Goal: Find specific page/section: Find specific page/section

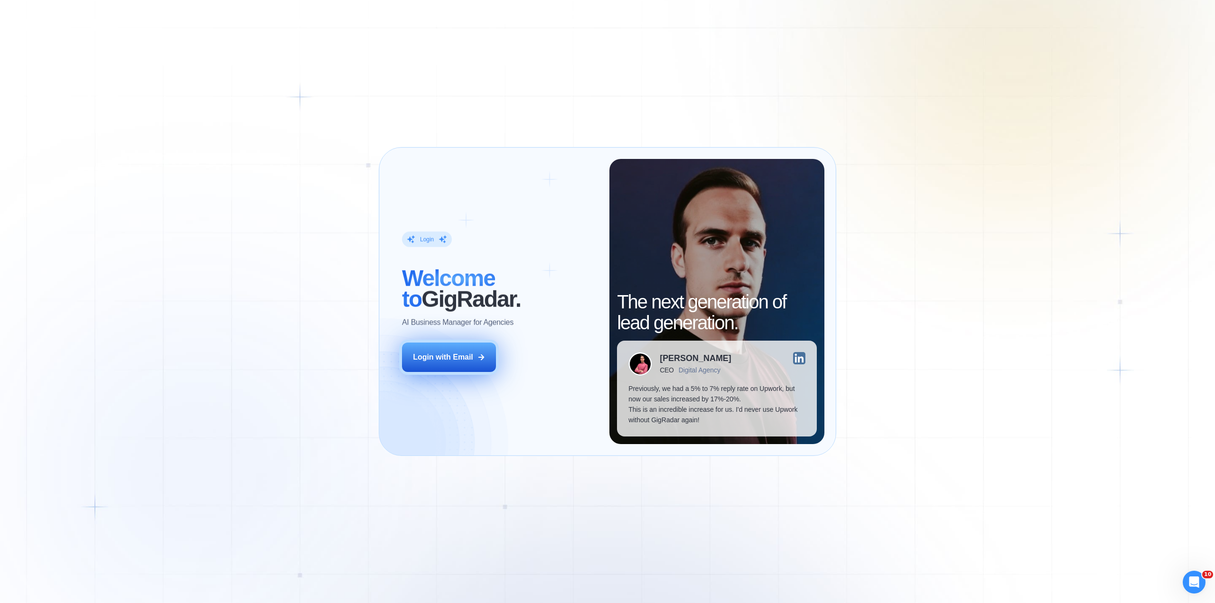
click at [443, 361] on div "Login with Email" at bounding box center [443, 357] width 60 height 10
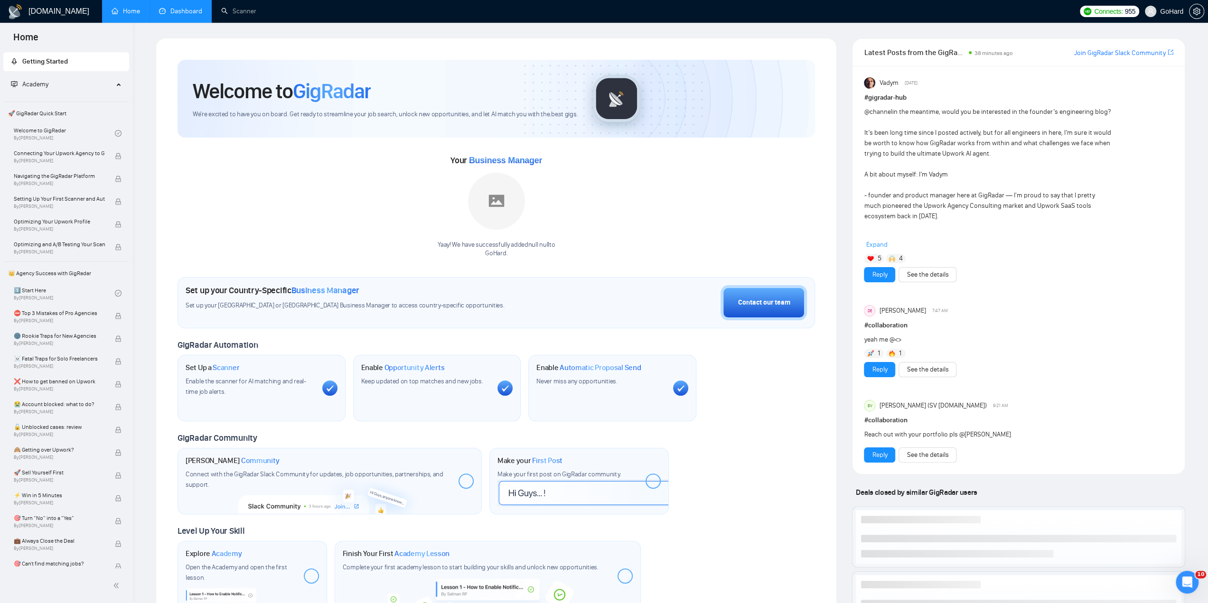
click at [185, 11] on link "Dashboard" at bounding box center [180, 11] width 43 height 8
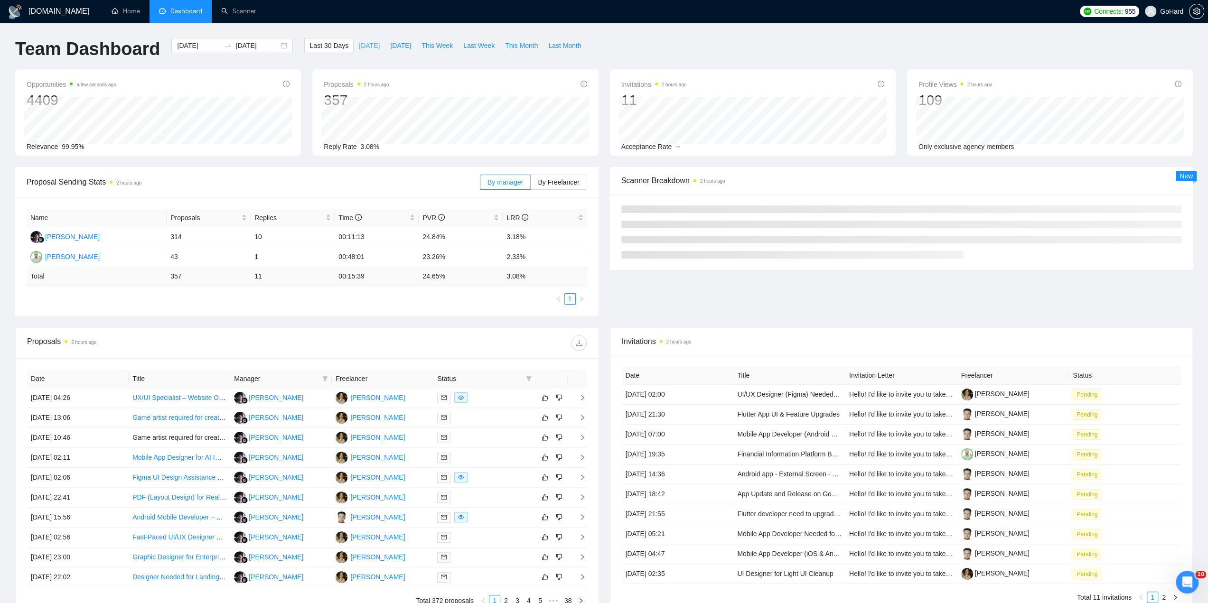
click at [359, 40] on span "[DATE]" at bounding box center [369, 45] width 21 height 10
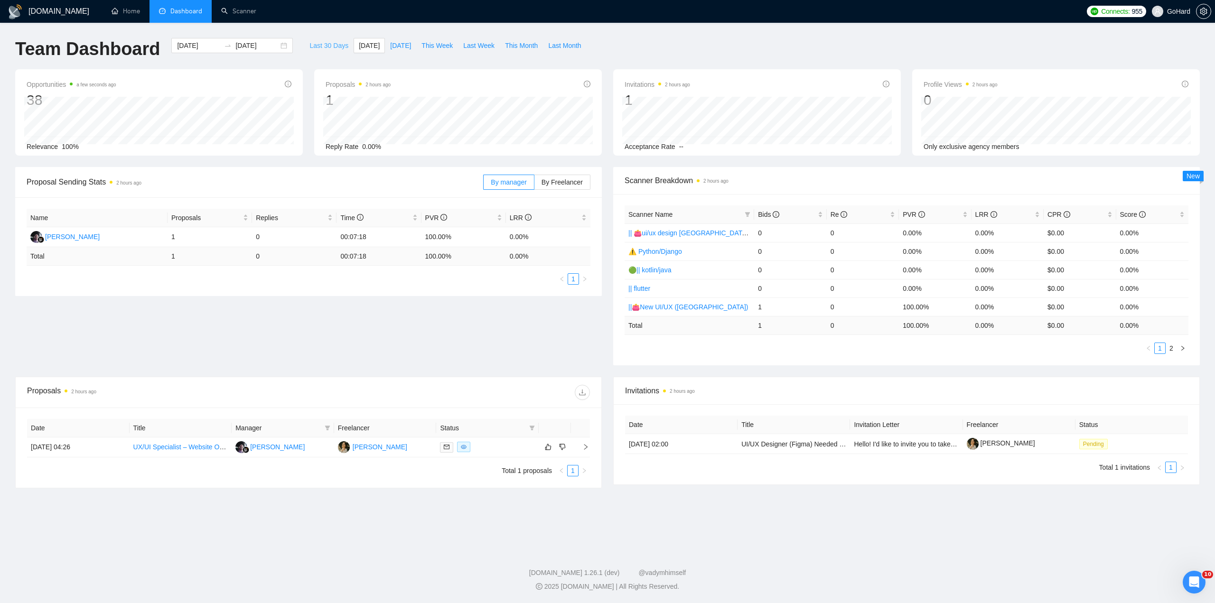
click at [318, 47] on span "Last 30 Days" at bounding box center [328, 45] width 39 height 10
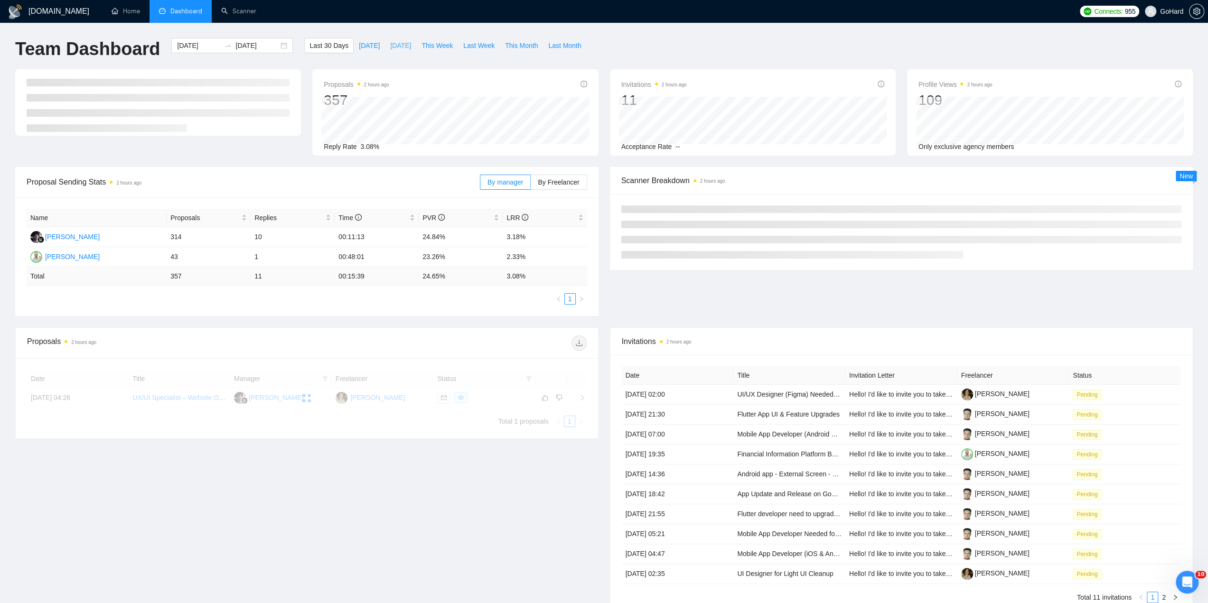
click at [390, 47] on span "[DATE]" at bounding box center [400, 45] width 21 height 10
type input "[DATE]"
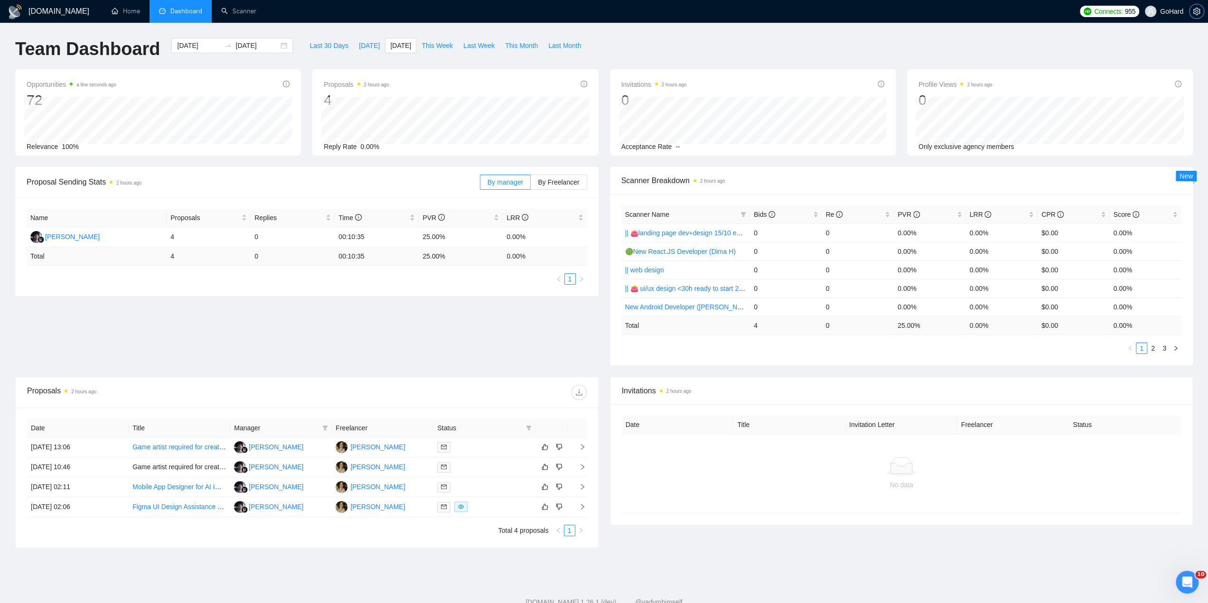
click at [1192, 16] on button "button" at bounding box center [1196, 11] width 15 height 15
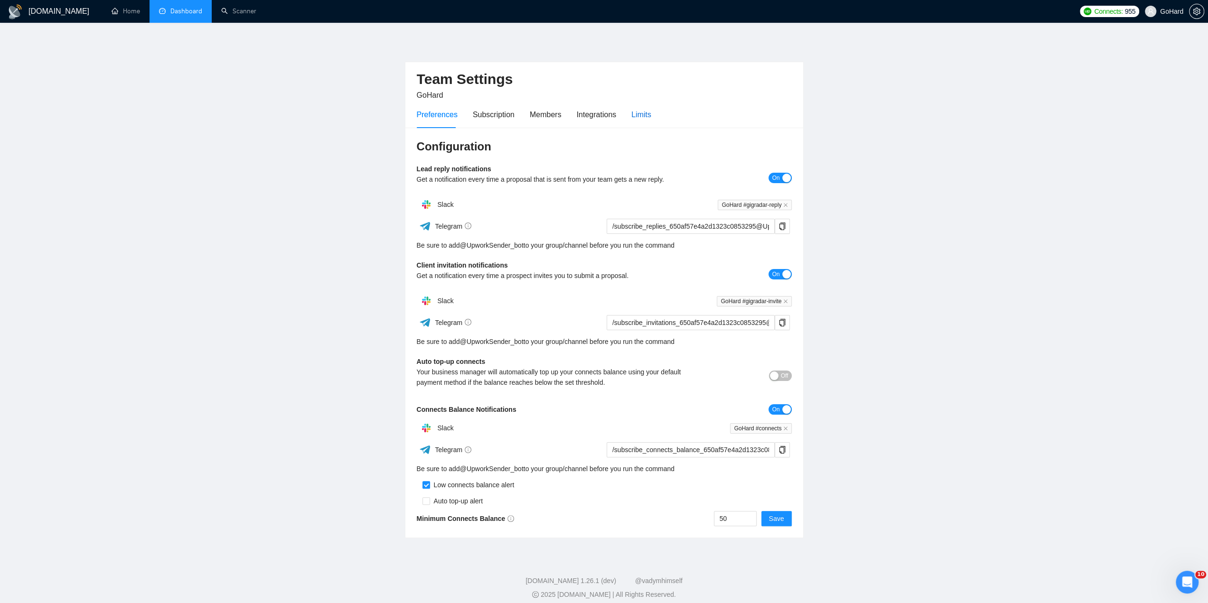
click at [644, 114] on div "Limits" at bounding box center [641, 115] width 20 height 12
